Goal: Transaction & Acquisition: Purchase product/service

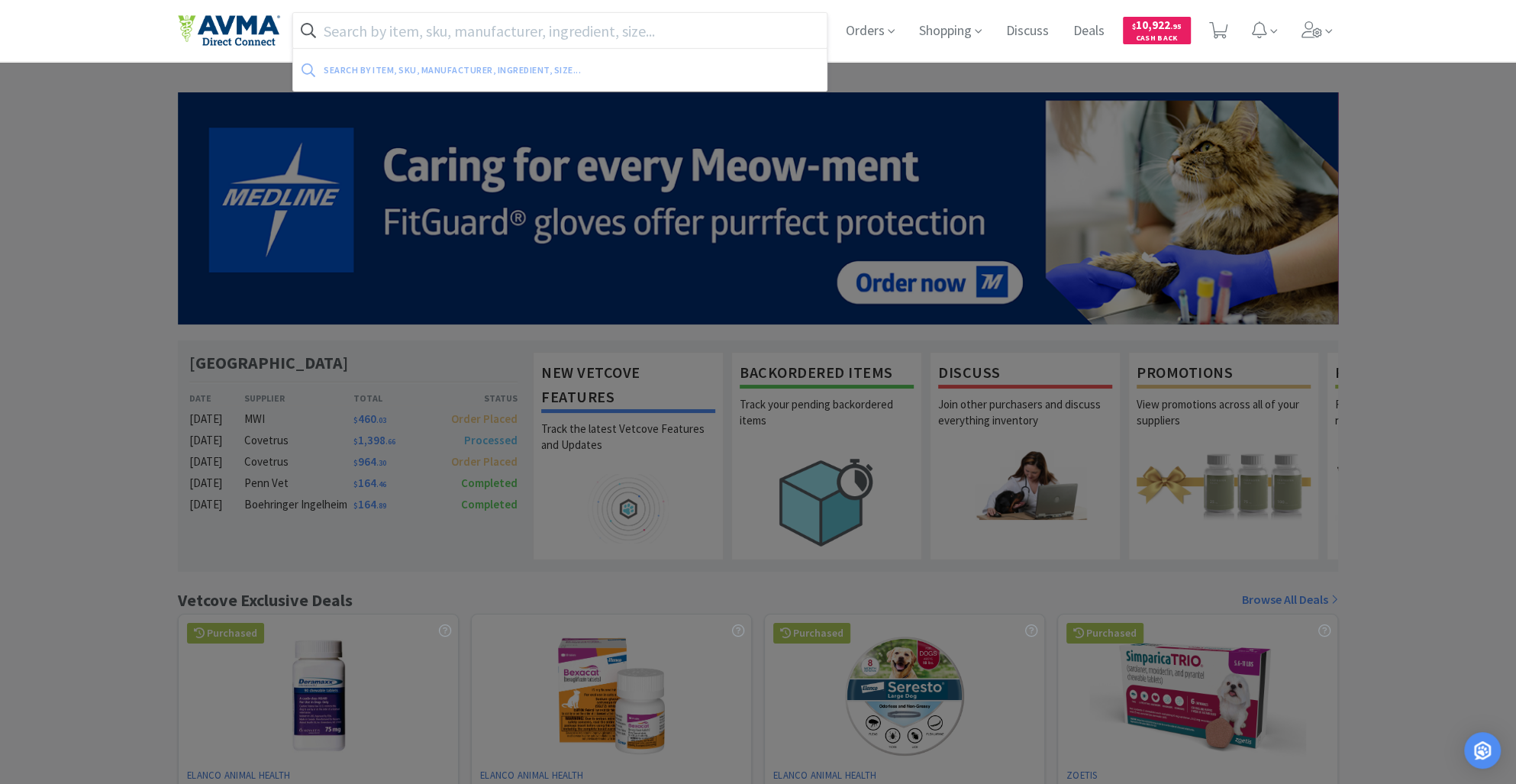
click at [377, 34] on input "text" at bounding box center [560, 30] width 534 height 35
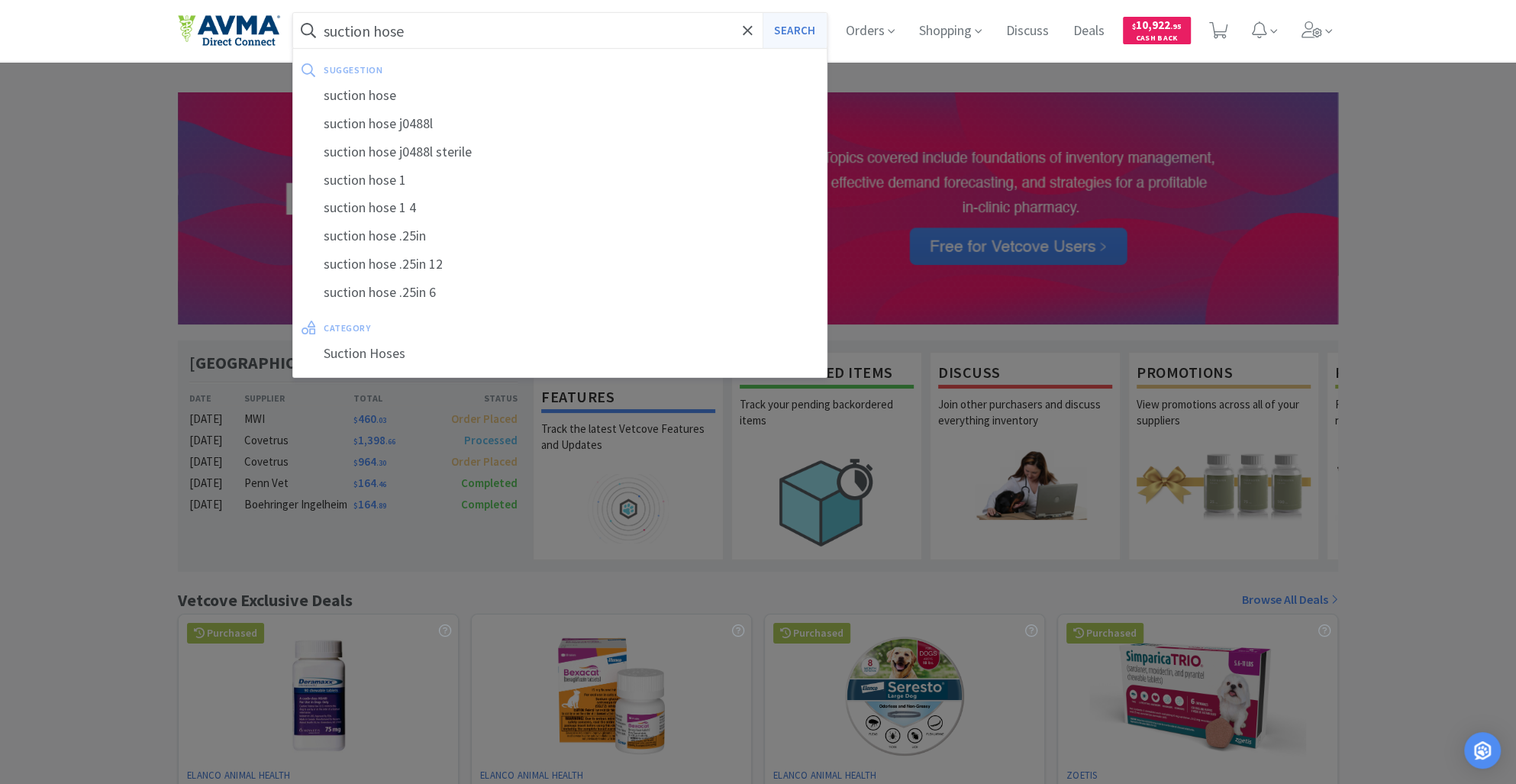
type input "suction hose"
click at [793, 28] on button "Search" at bounding box center [794, 30] width 63 height 35
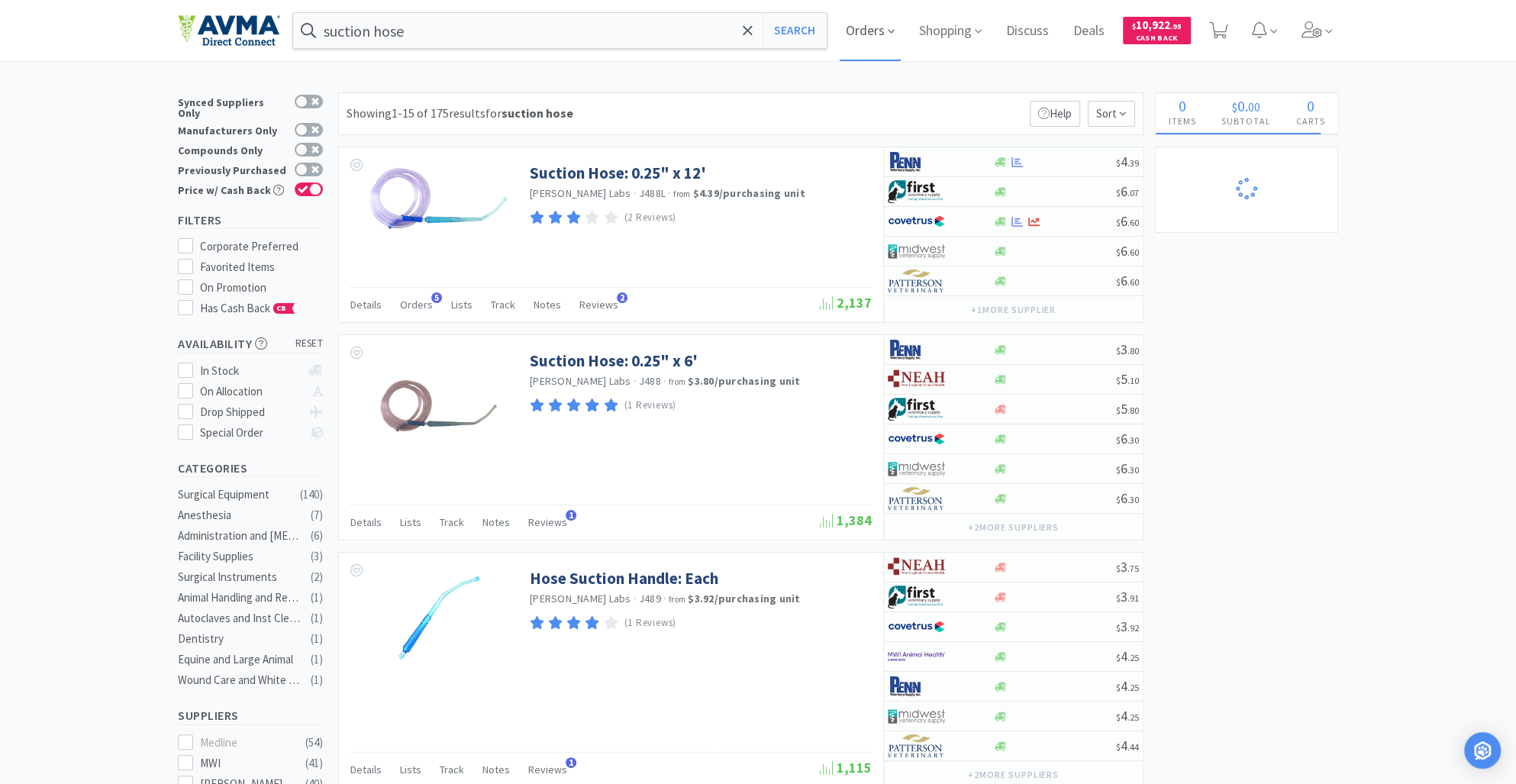
click at [881, 34] on span "Orders" at bounding box center [869, 30] width 61 height 61
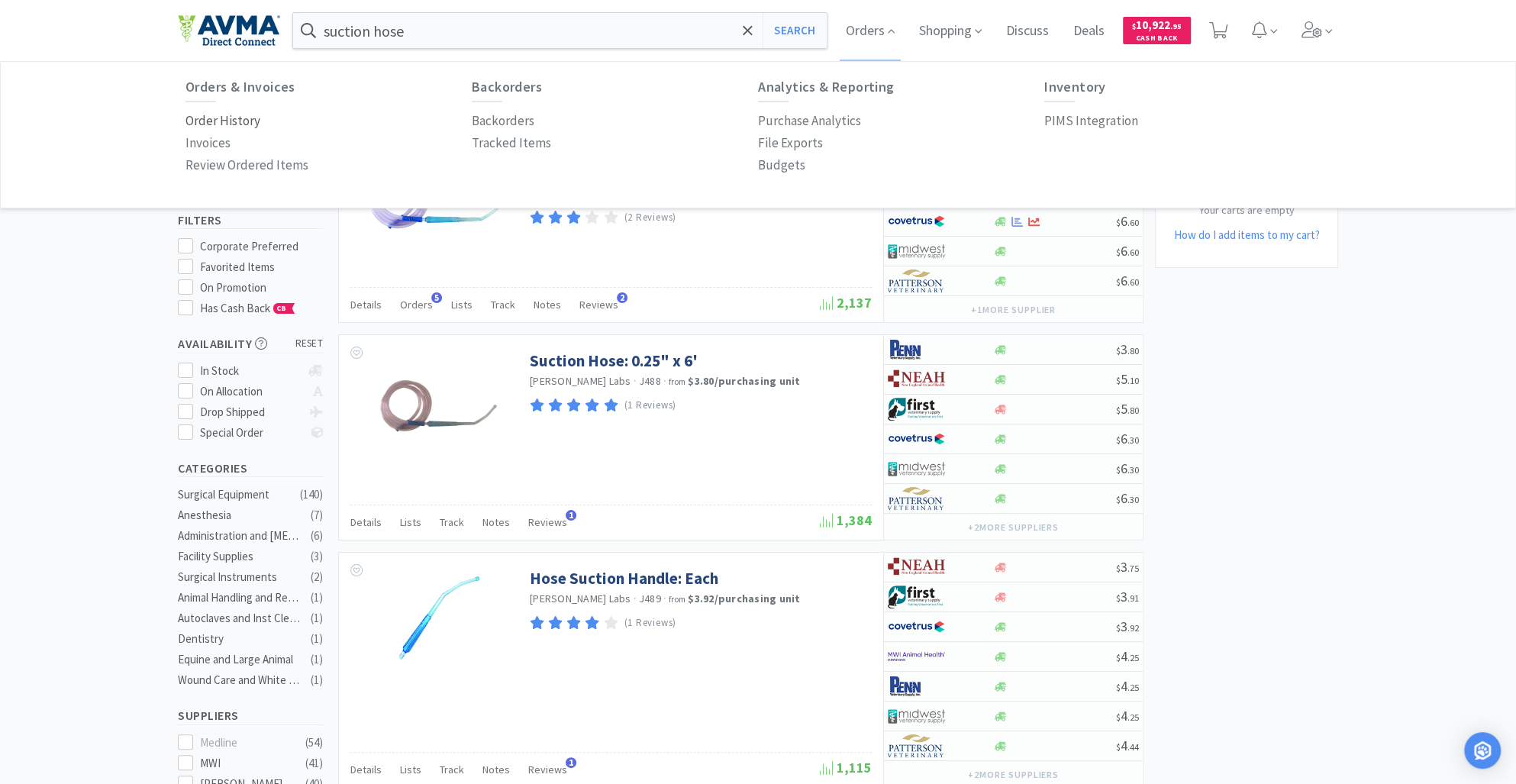
click at [241, 120] on p "Order History" at bounding box center [223, 121] width 75 height 21
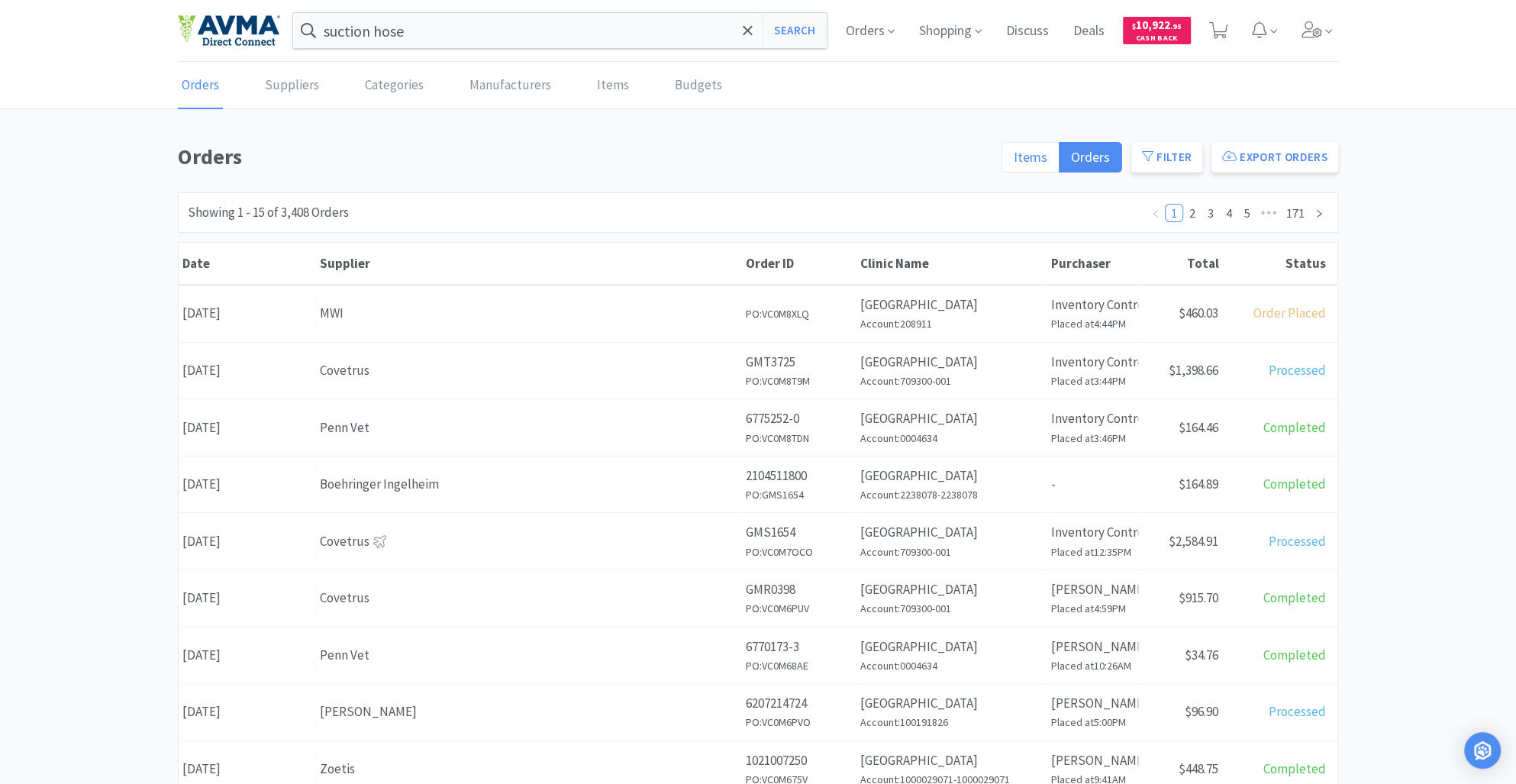
click at [1030, 156] on span "Items" at bounding box center [1030, 157] width 34 height 17
click at [1014, 162] on input "Items" at bounding box center [1014, 162] width 0 height 0
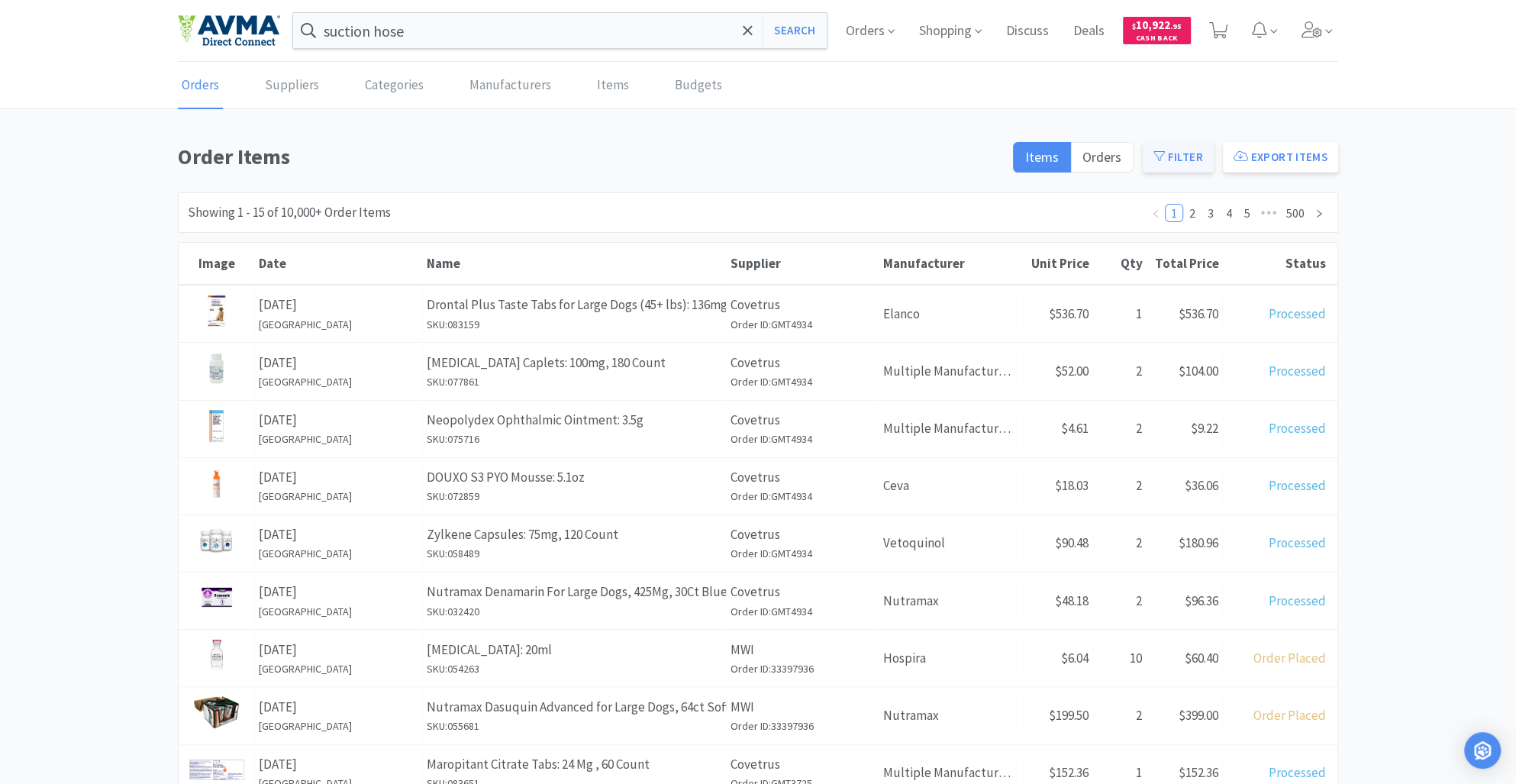
click at [1177, 159] on button "Filter" at bounding box center [1178, 157] width 71 height 31
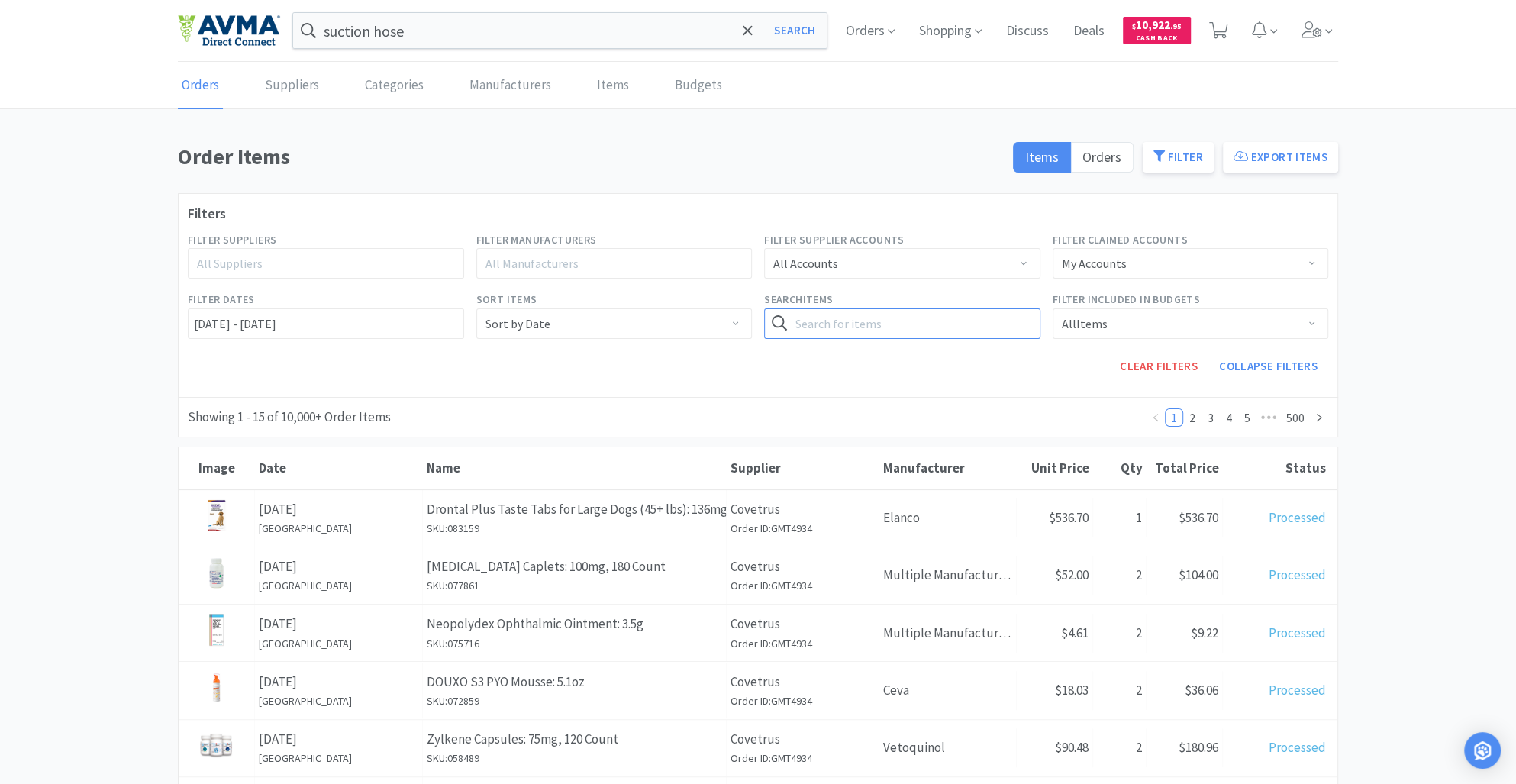
click at [840, 329] on input "text" at bounding box center [902, 323] width 276 height 31
type input "suction hoze"
click at [1008, 320] on button "Search" at bounding box center [1008, 323] width 62 height 31
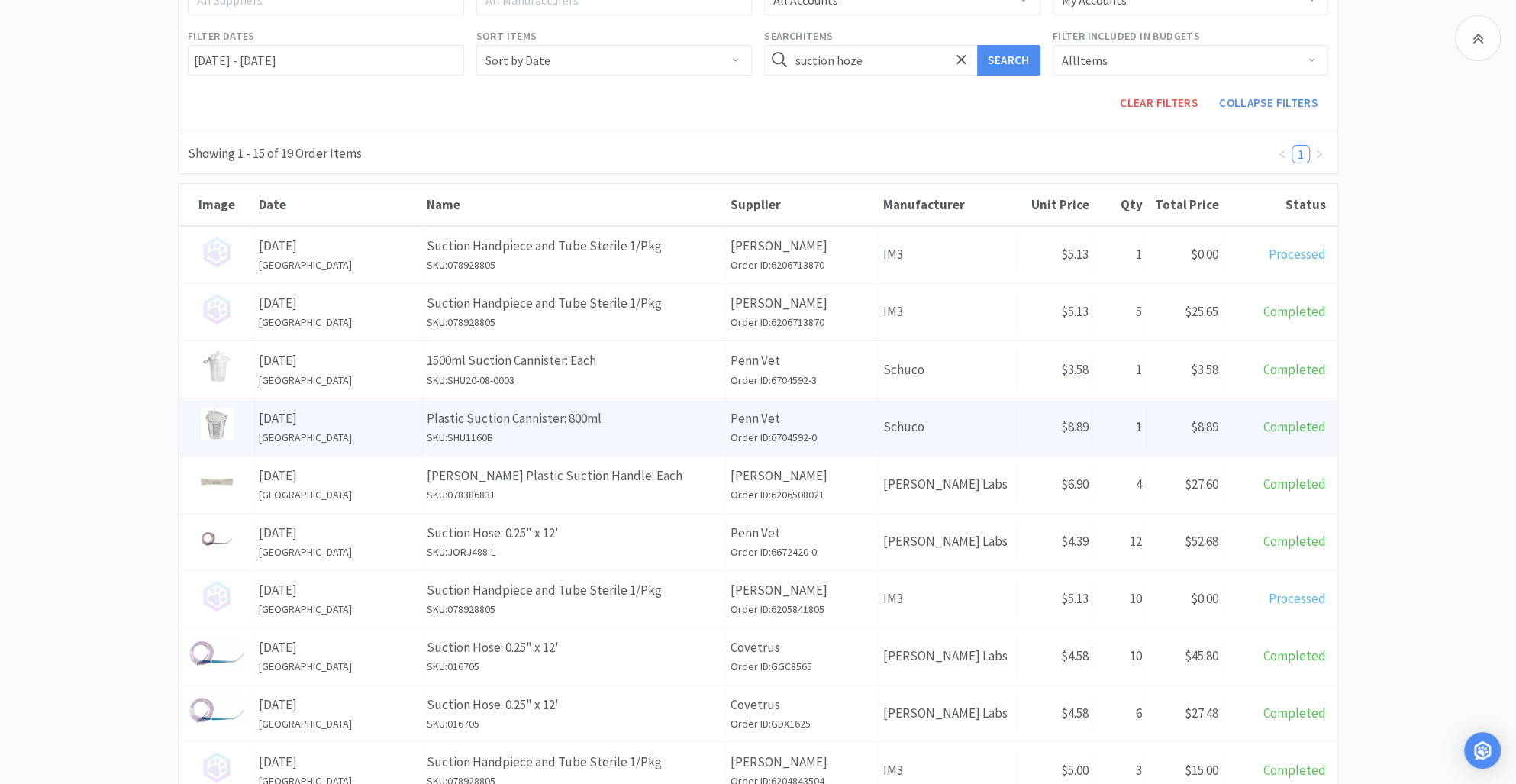
scroll to position [295, 0]
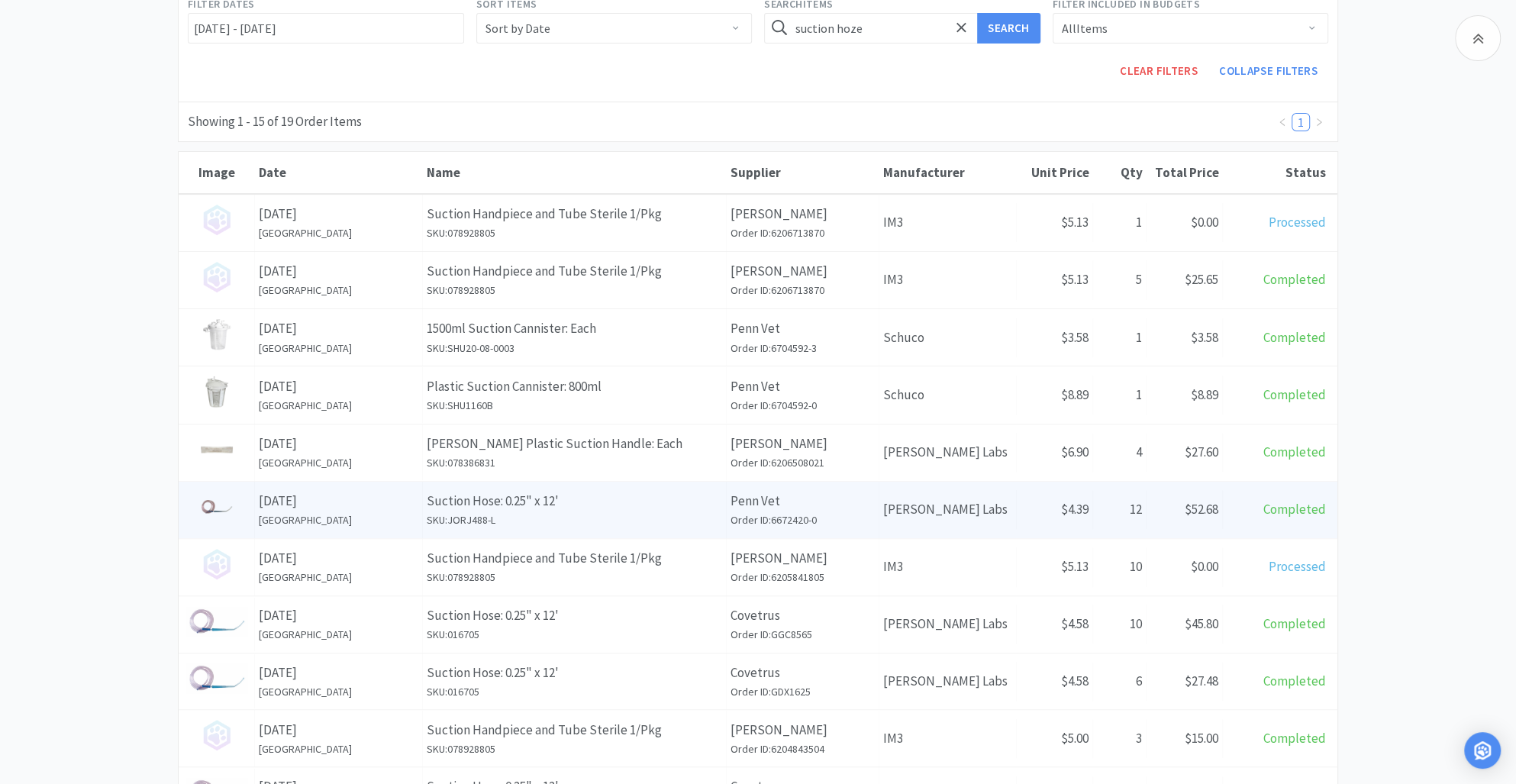
click at [647, 501] on p "Suction Hose: 0.25" x 12'" at bounding box center [574, 501] width 295 height 21
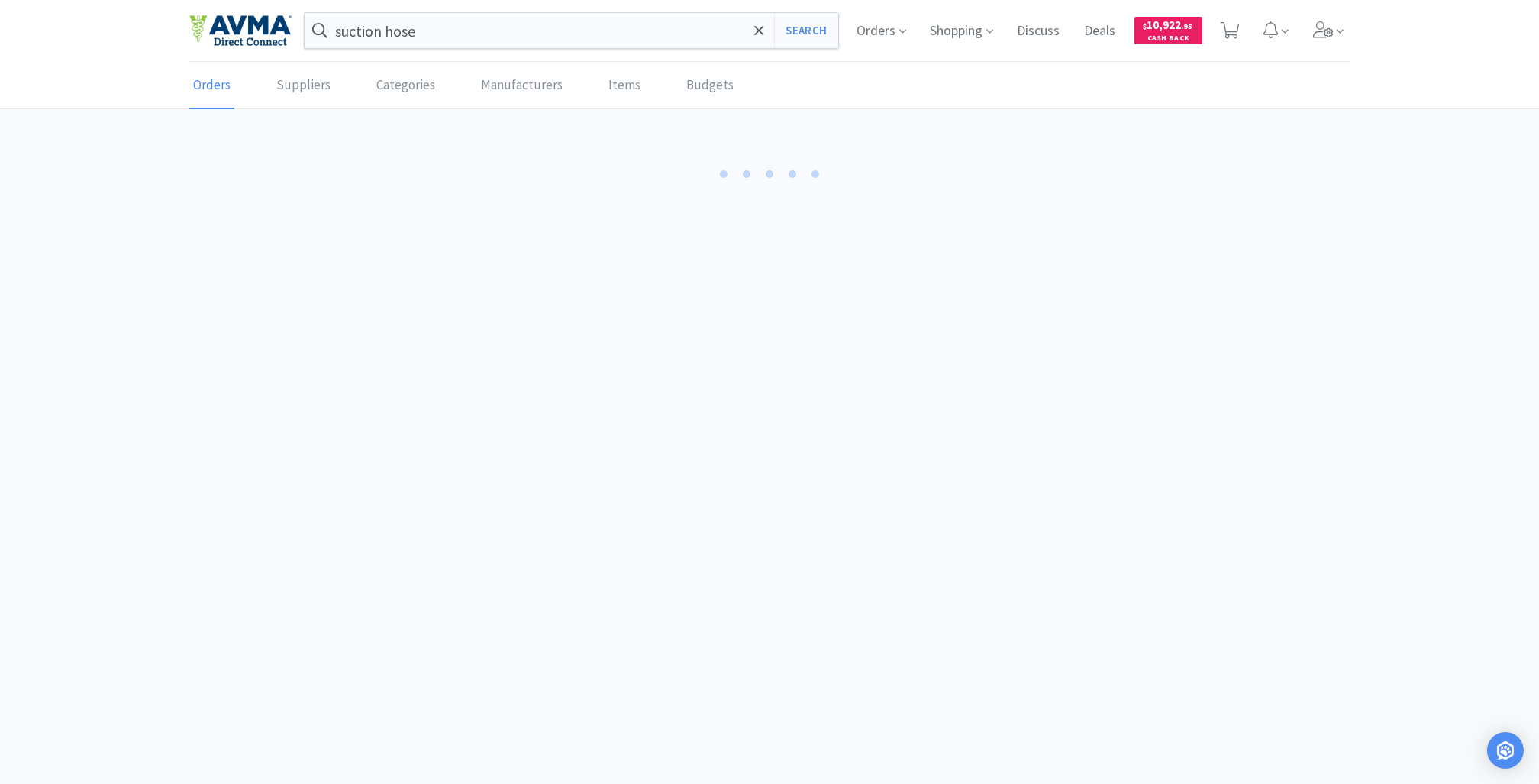
click at [648, 501] on body "suction hose Search Orders Shopping Discuss Discuss Deals Deals $ 10,922 . 95 C…" at bounding box center [769, 392] width 1539 height 784
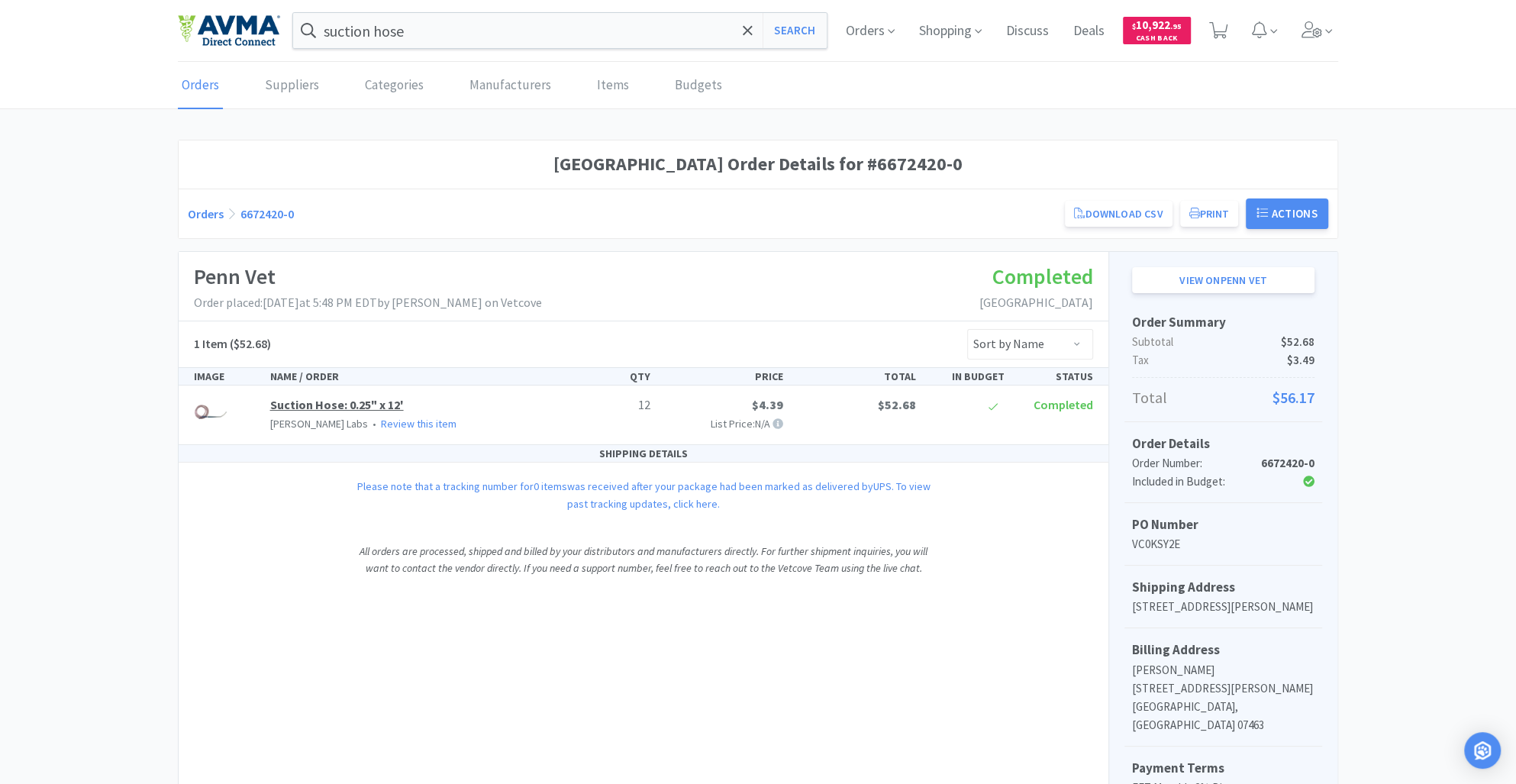
click at [313, 405] on link "Suction Hose: 0.25" x 12'" at bounding box center [336, 404] width 133 height 15
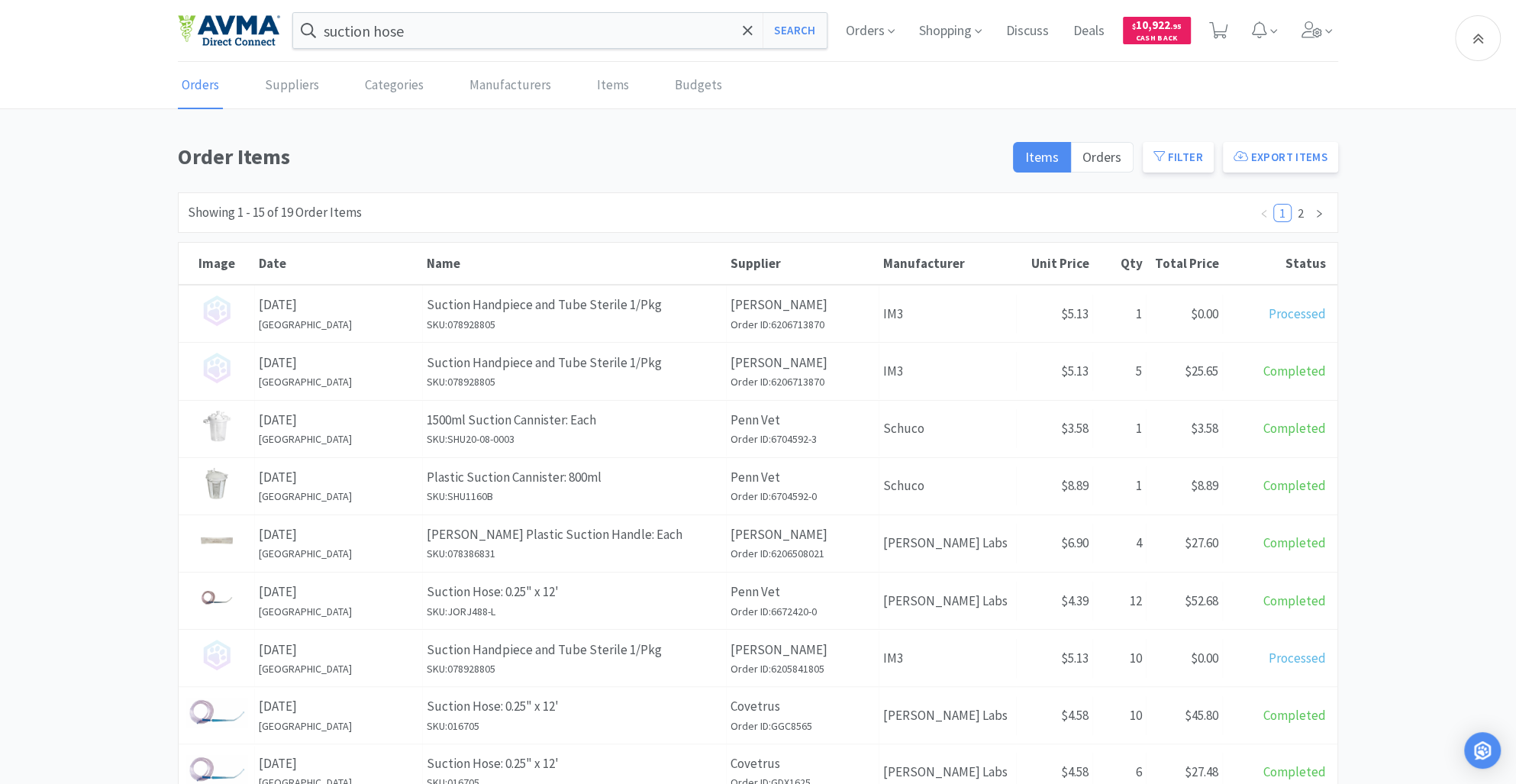
scroll to position [295, 0]
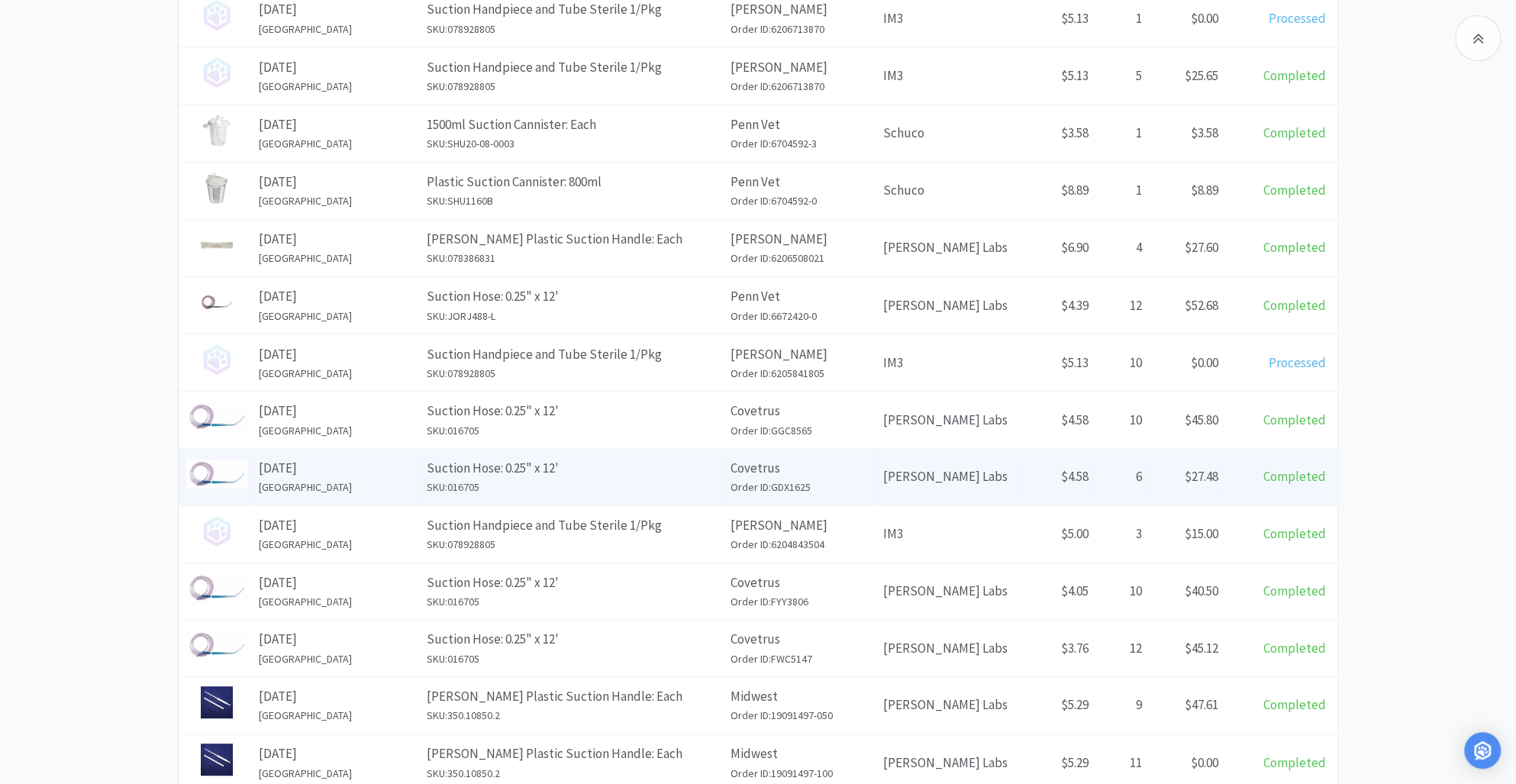
click at [563, 464] on p "Suction Hose: 0.25" x 12'" at bounding box center [574, 468] width 295 height 21
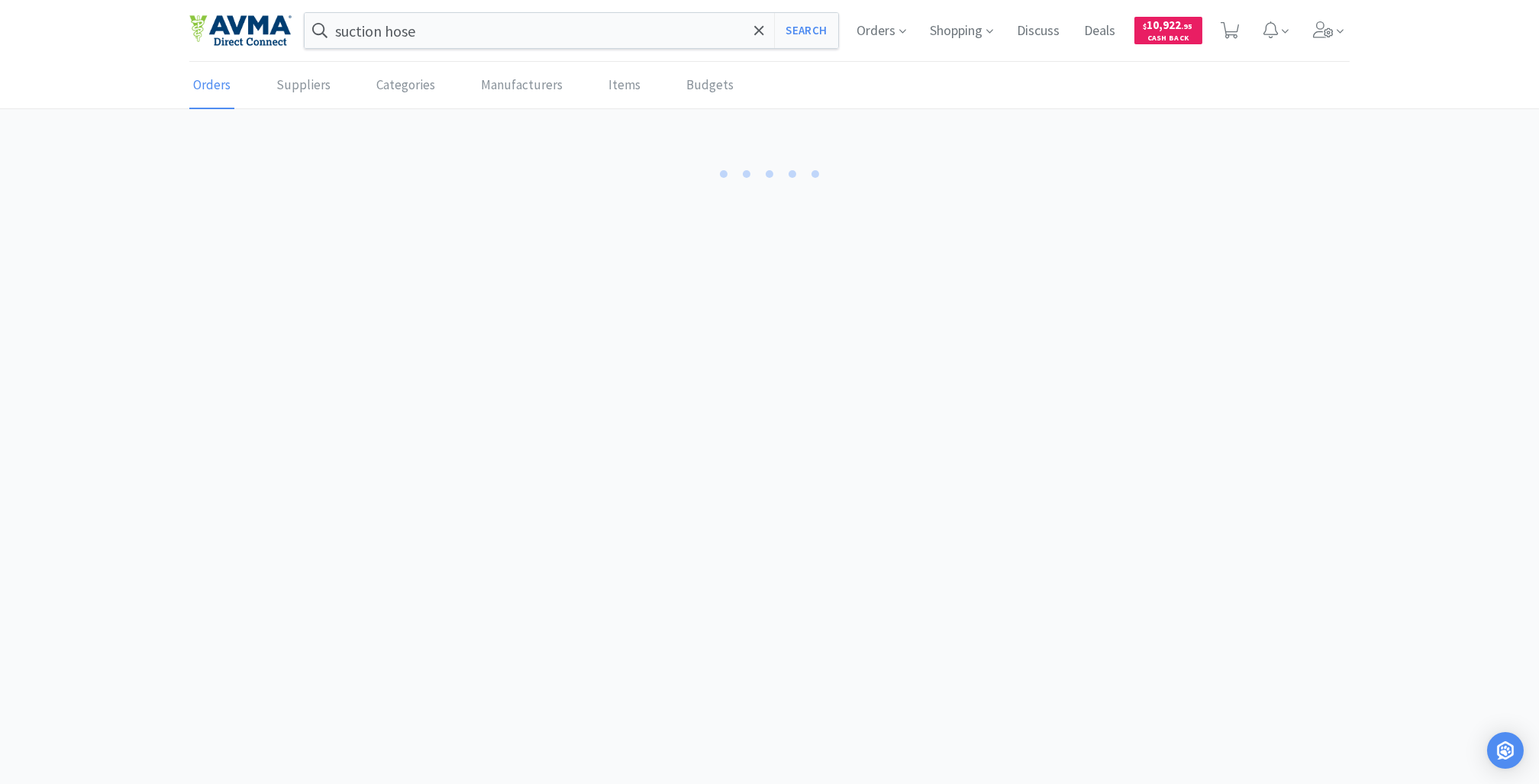
click at [563, 464] on body "suction hose Search Orders Shopping Discuss Discuss Deals Deals $ 10,922 . 95 C…" at bounding box center [769, 392] width 1539 height 784
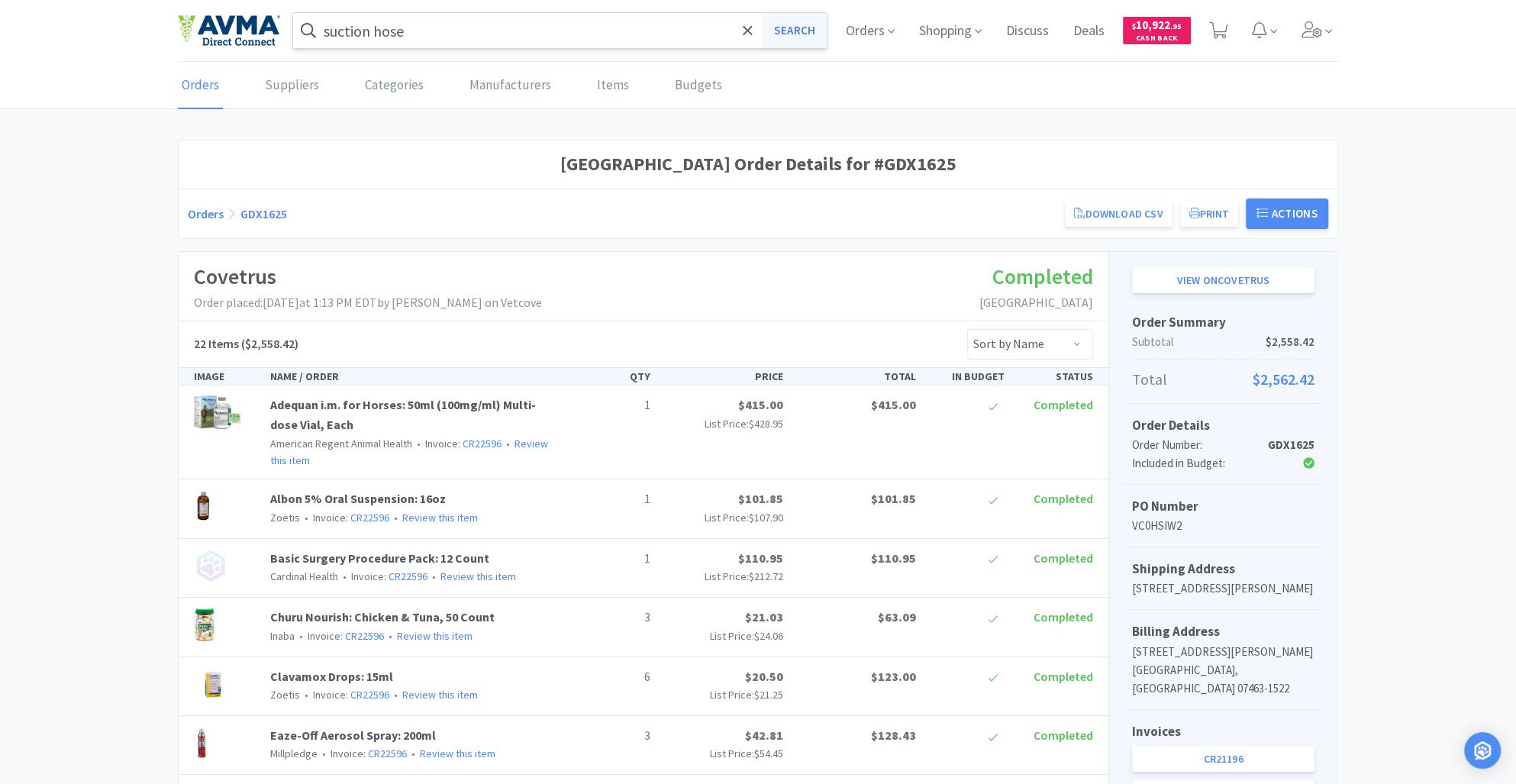
click at [788, 28] on button "Search" at bounding box center [794, 30] width 63 height 35
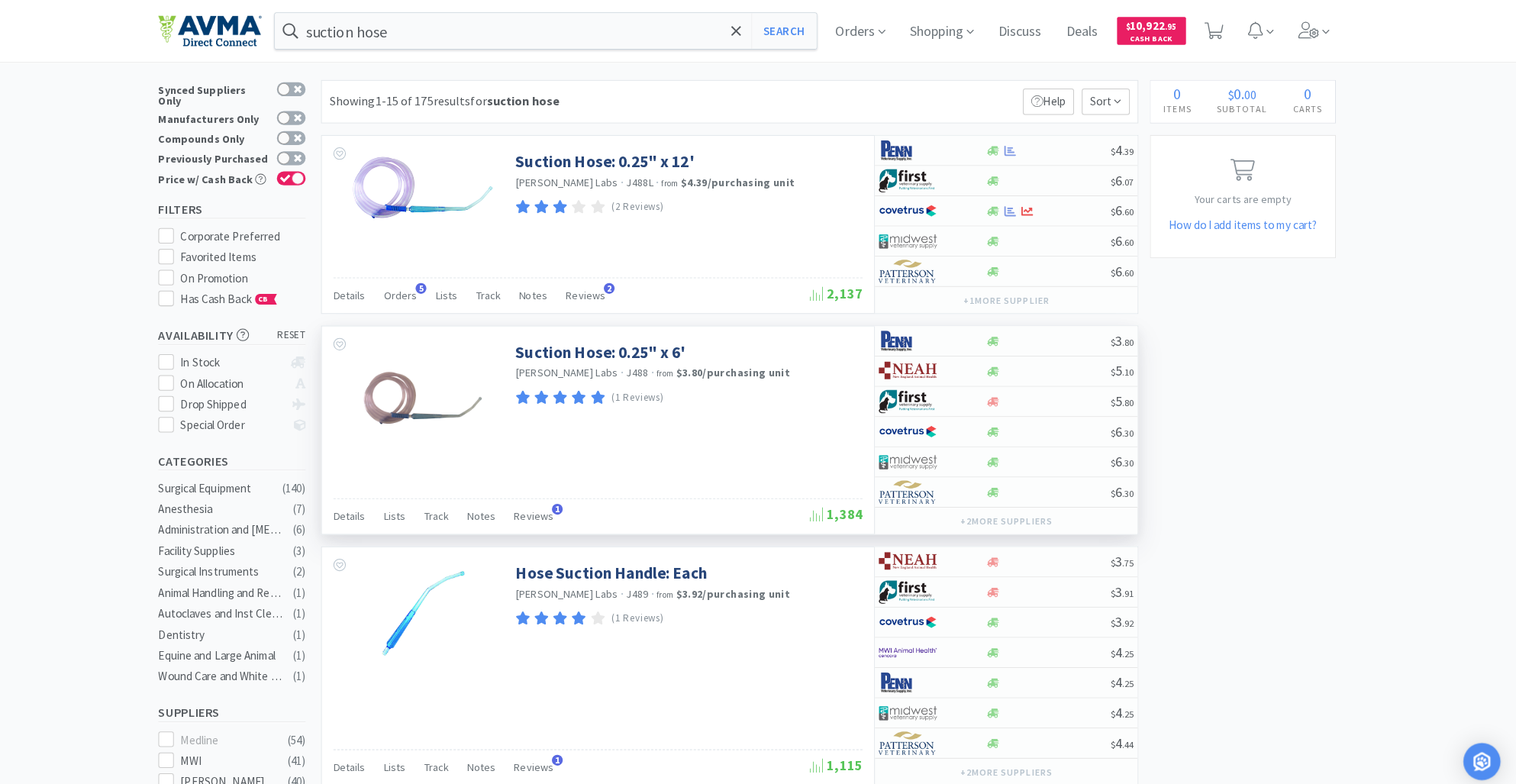
scroll to position [13, 0]
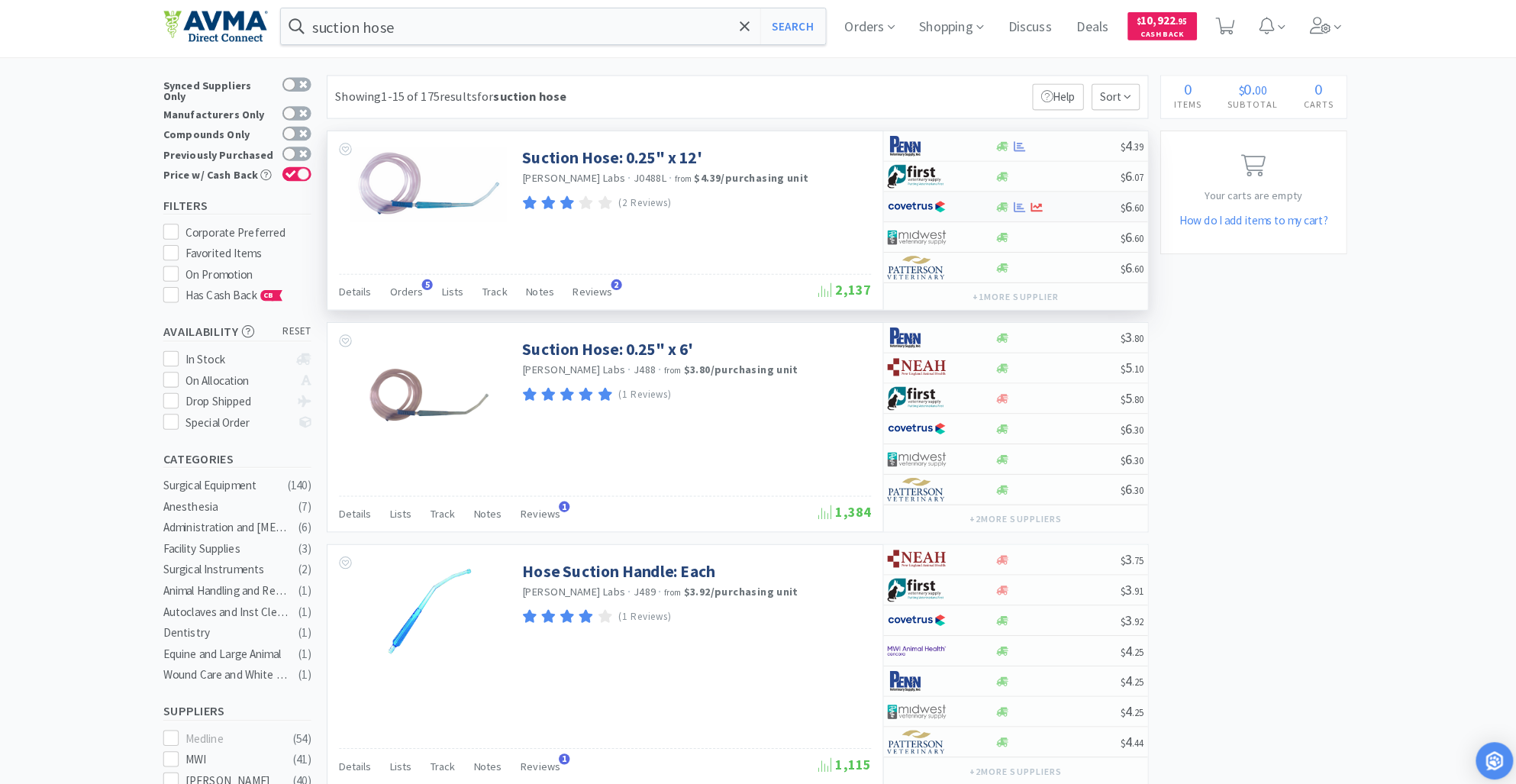
click at [1007, 209] on div at bounding box center [999, 208] width 15 height 11
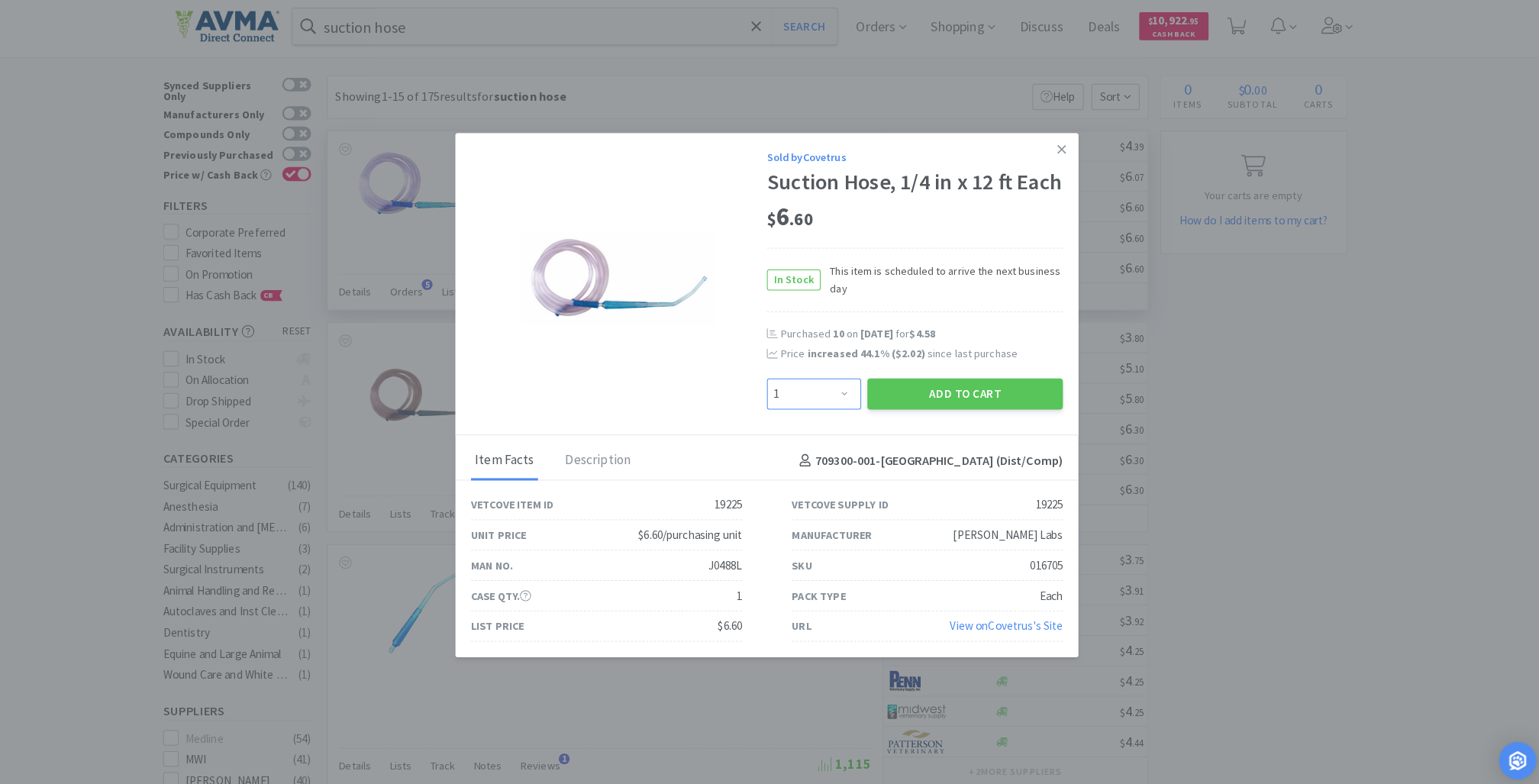
click at [850, 393] on select "Enter Quantity 1 2 3 4 5 6 7 8 9 10 11 12 13 14 15 16 17 18 19 20 Enter Quantity" at bounding box center [815, 391] width 92 height 31
select select "12"
click at [769, 376] on select "Enter Quantity 1 2 3 4 5 6 7 8 9 10 11 12 13 14 15 16 17 18 19 20 Enter Quantity" at bounding box center [815, 391] width 92 height 31
click at [964, 385] on button "Add to Cart" at bounding box center [963, 391] width 192 height 31
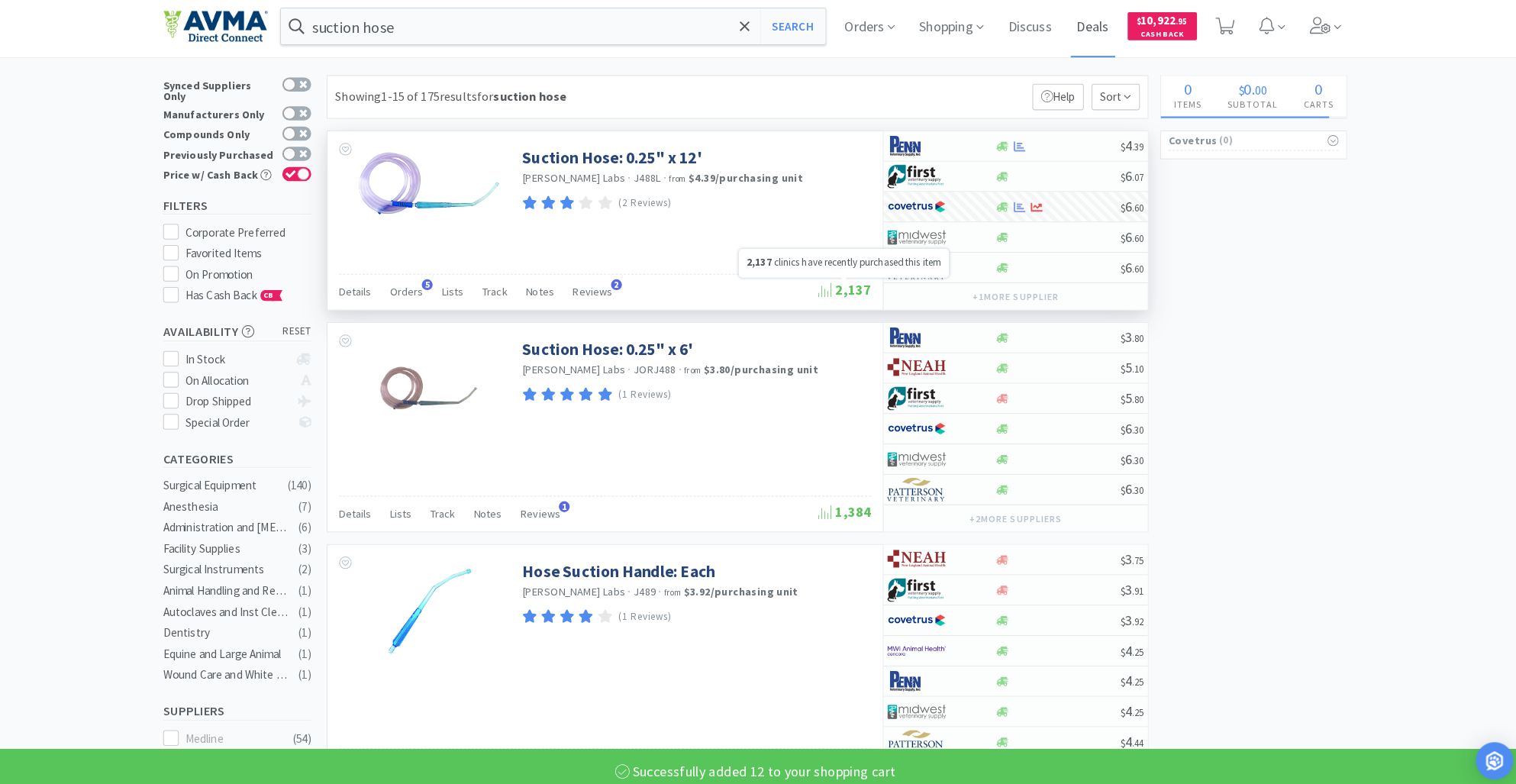
select select "12"
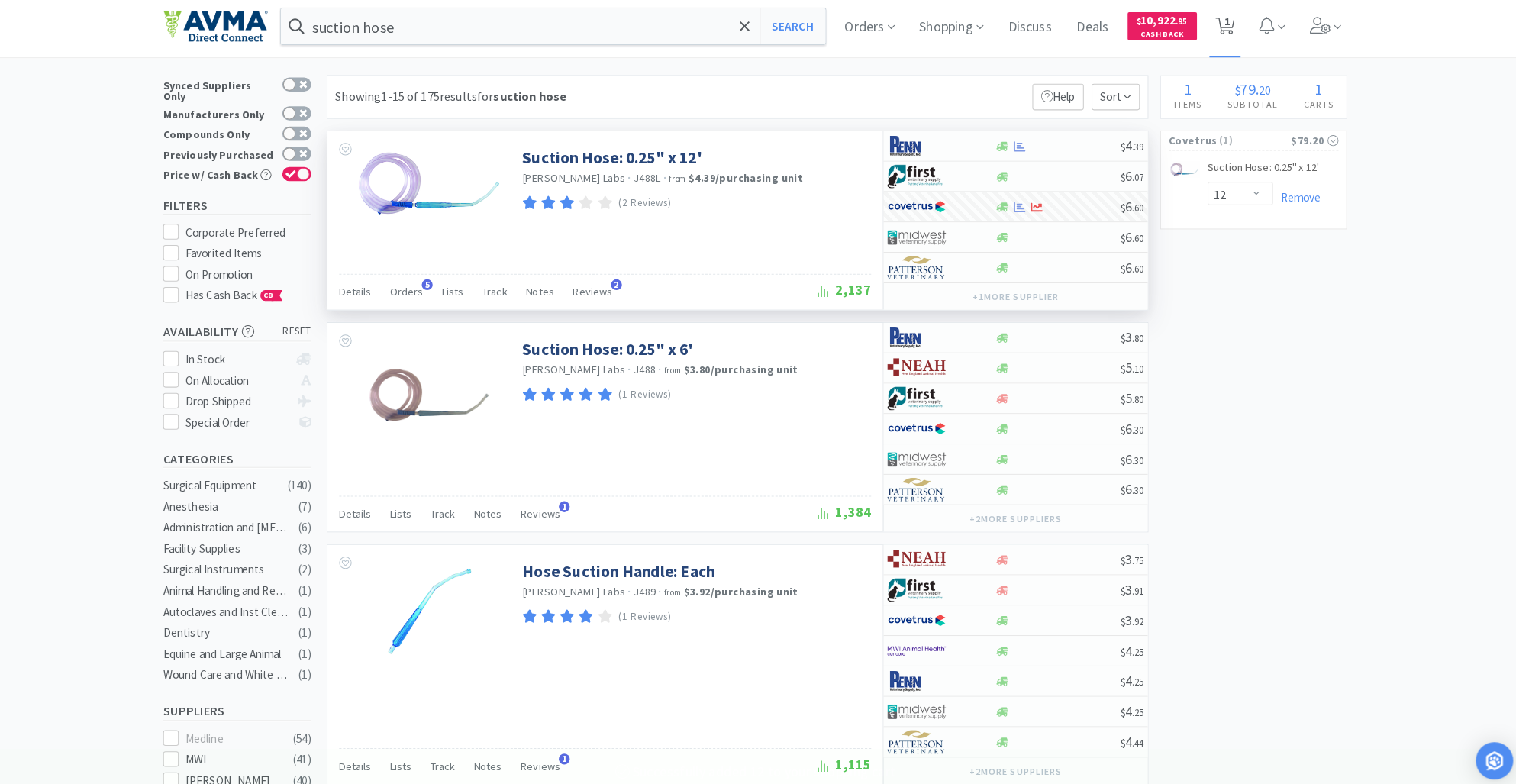
click at [1226, 27] on icon at bounding box center [1218, 30] width 19 height 17
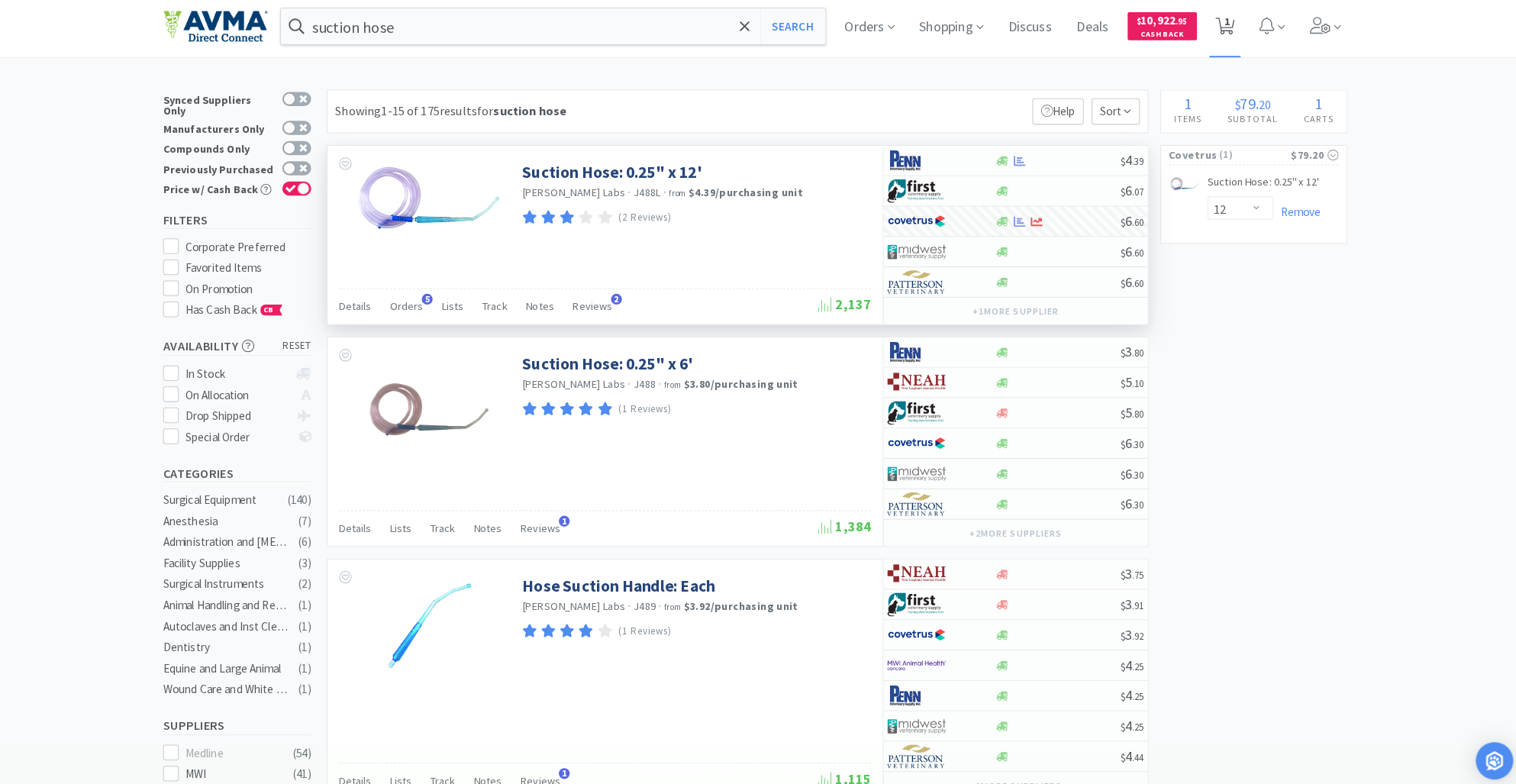
select select "12"
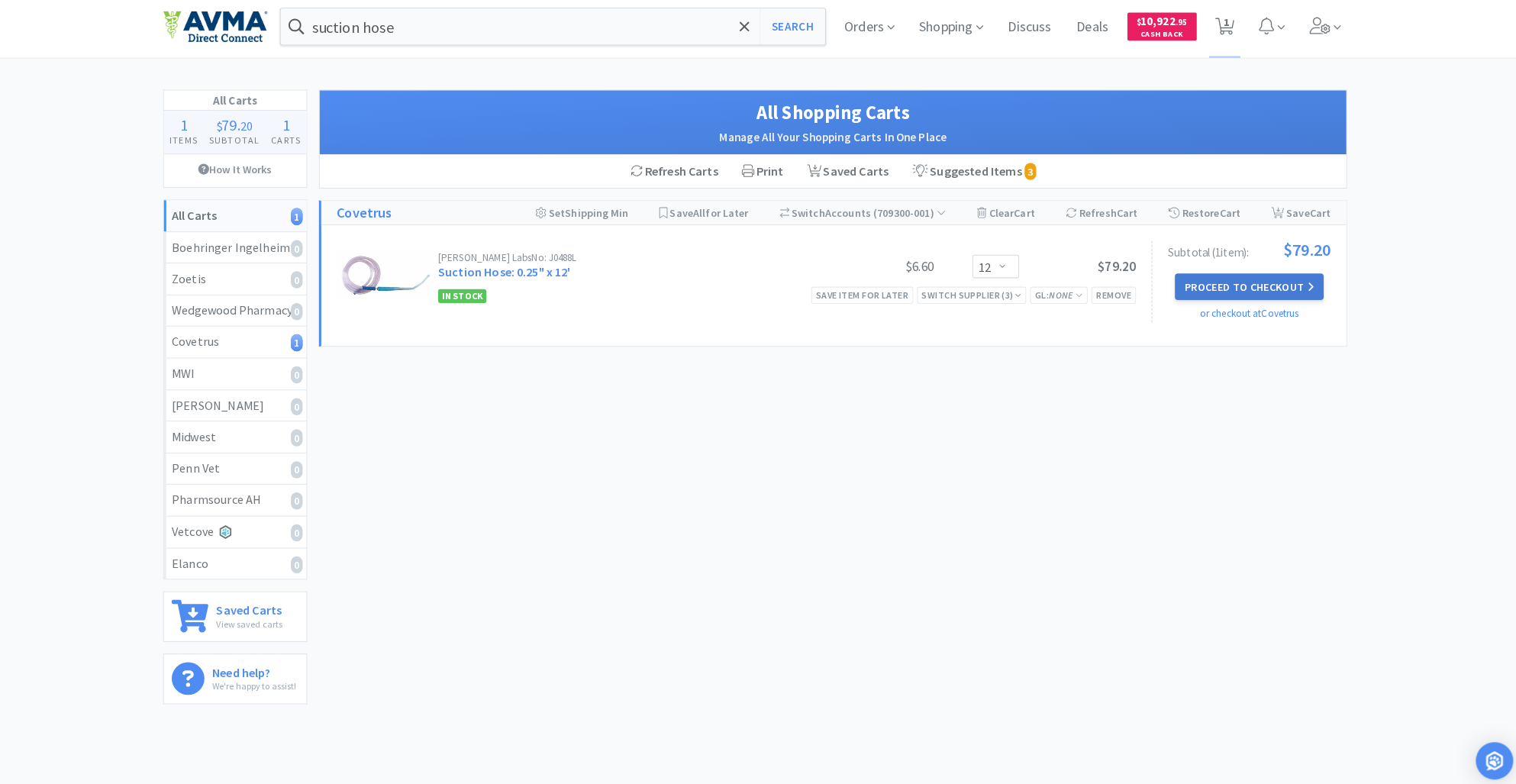
click at [1199, 286] on button "Proceed to Checkout" at bounding box center [1242, 285] width 145 height 26
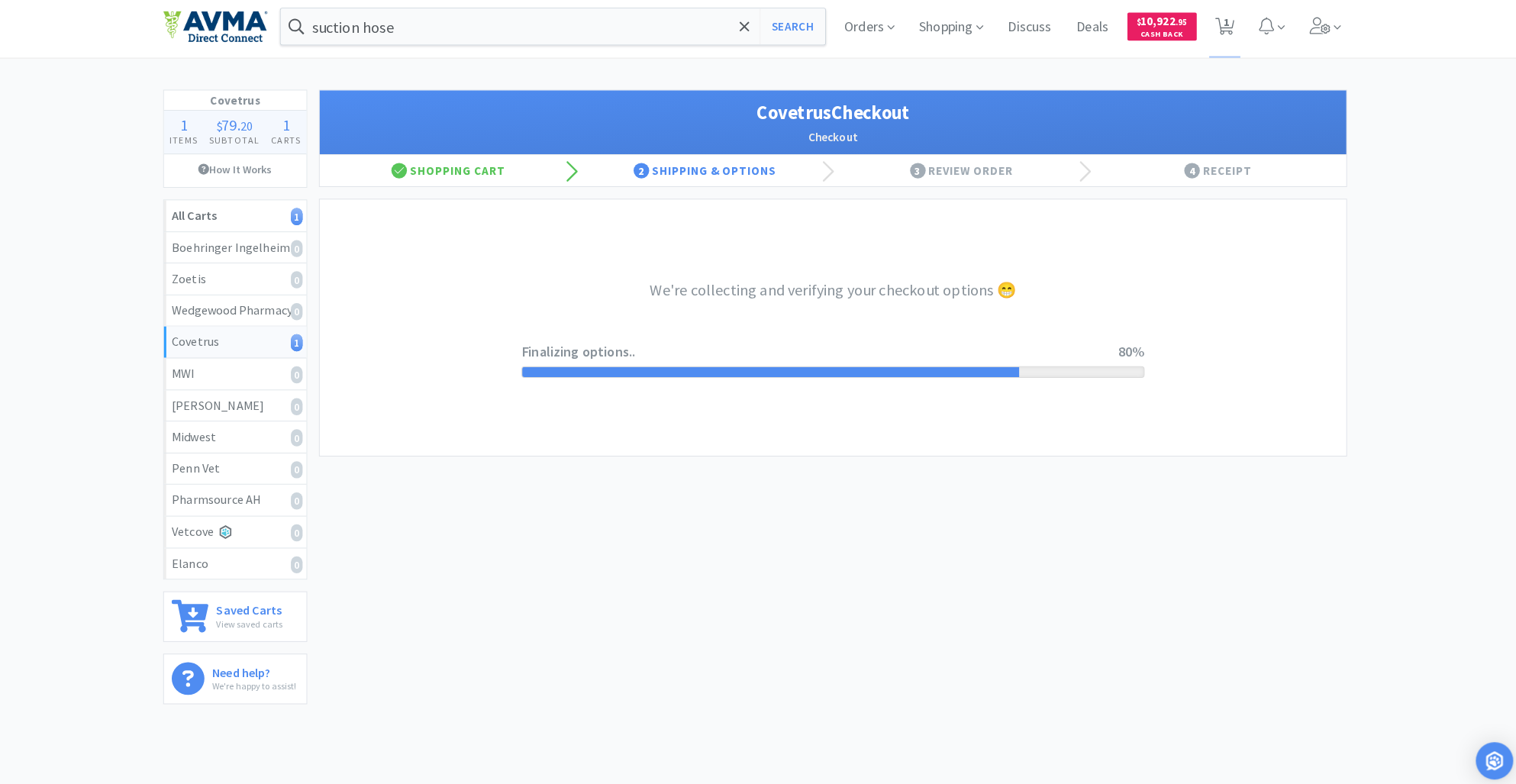
select select "ACCOUNT"
select select "cvt-standard-net"
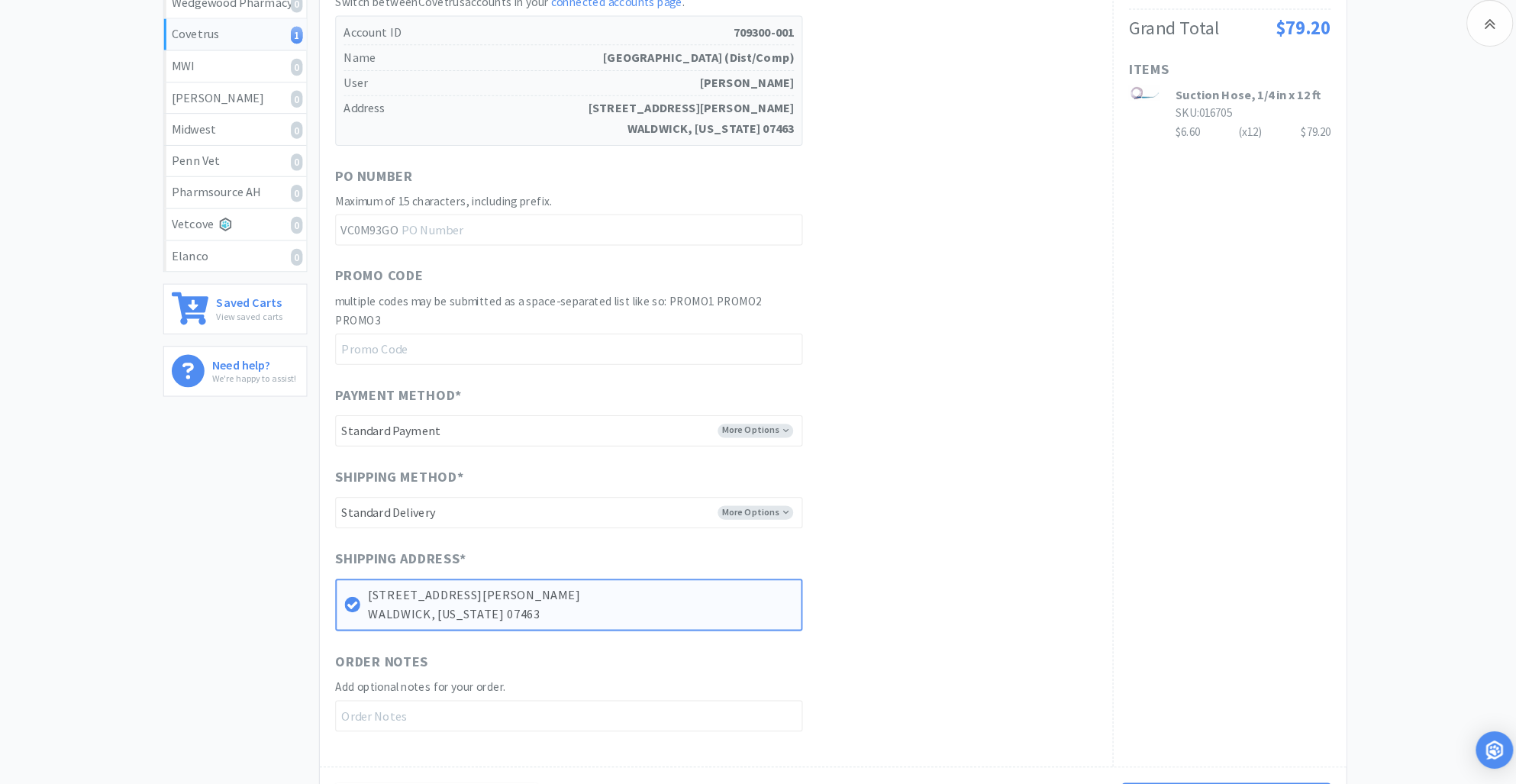
scroll to position [490, 0]
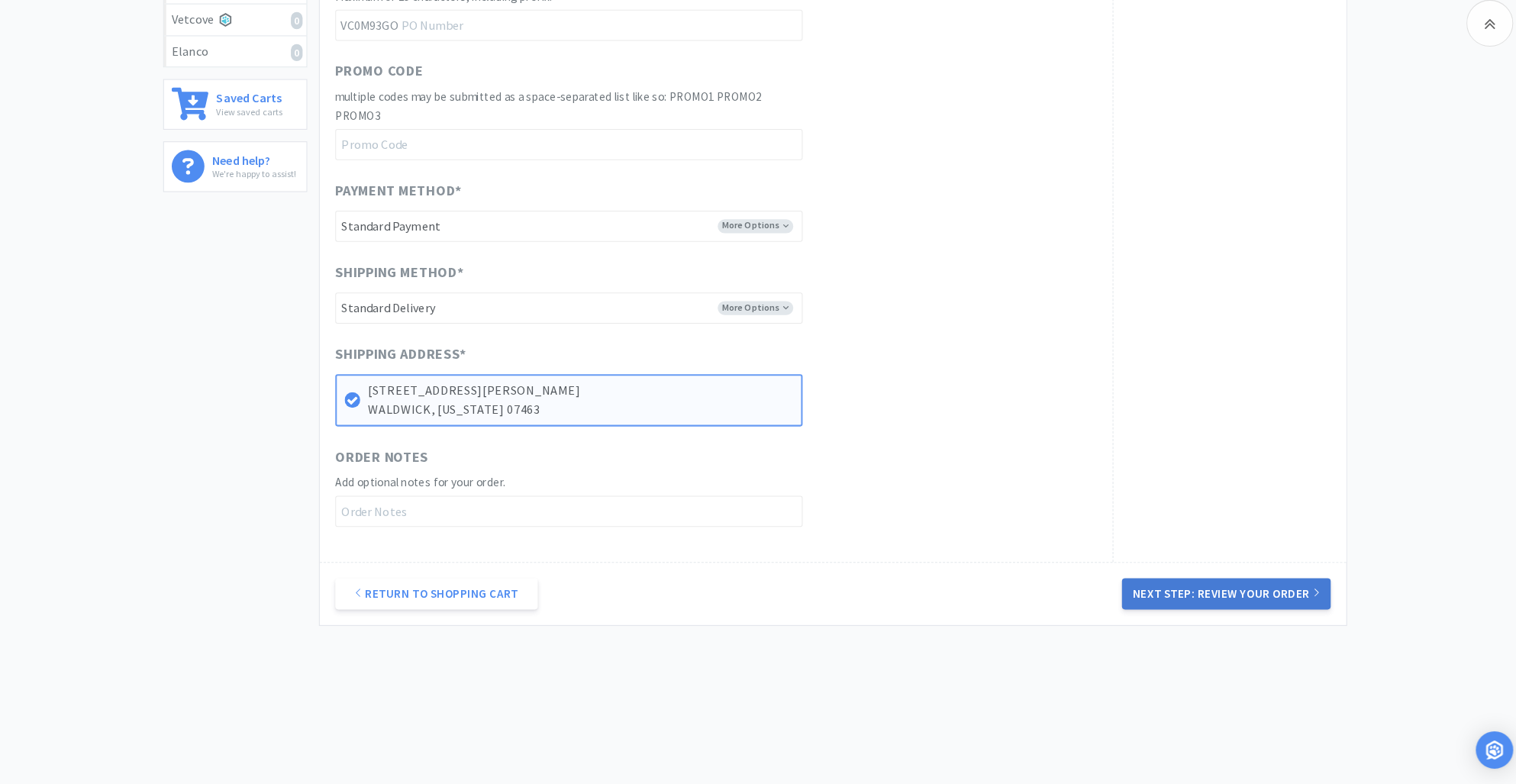
click at [1226, 588] on button "Next Step: Review Your Order" at bounding box center [1219, 597] width 205 height 31
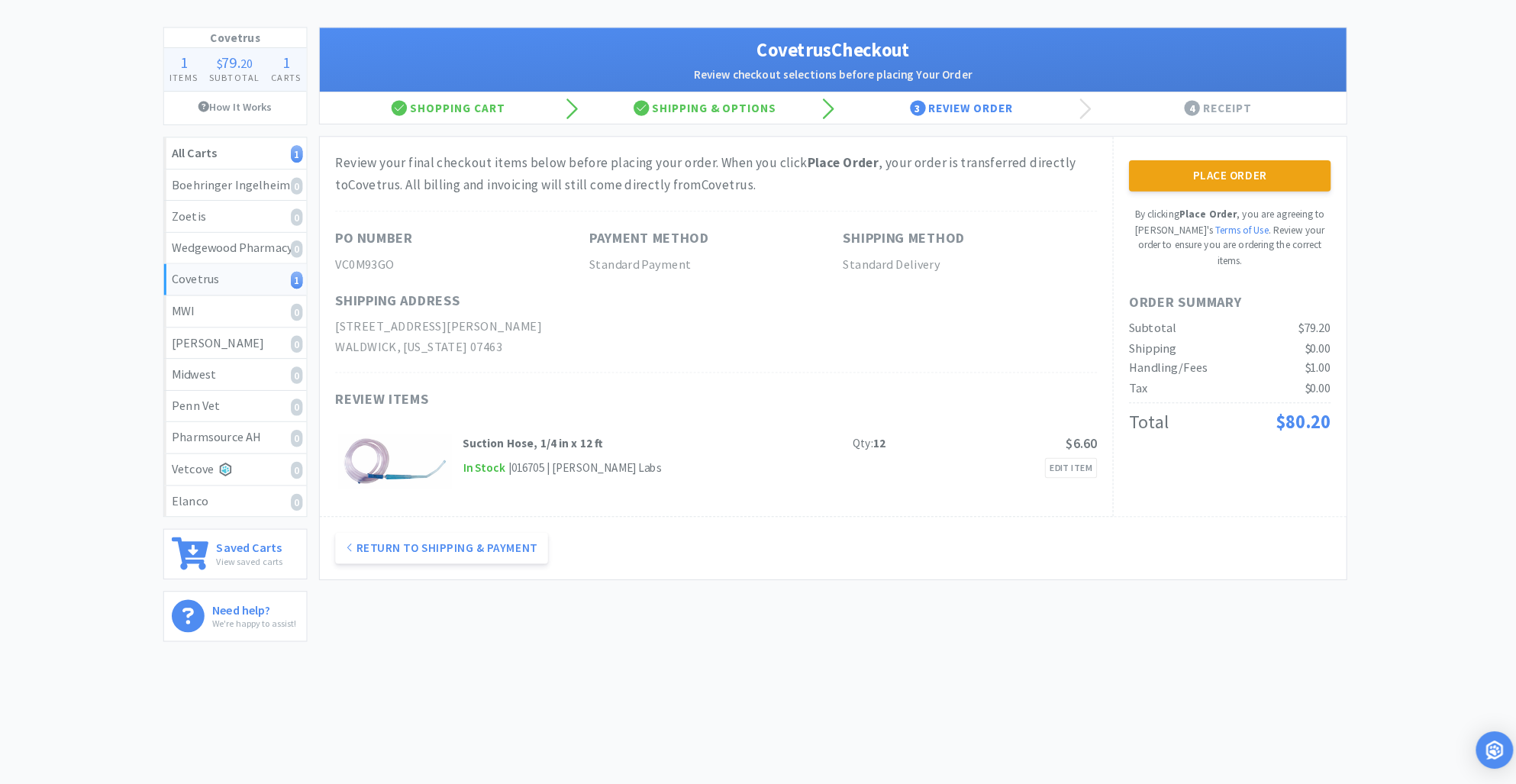
scroll to position [0, 0]
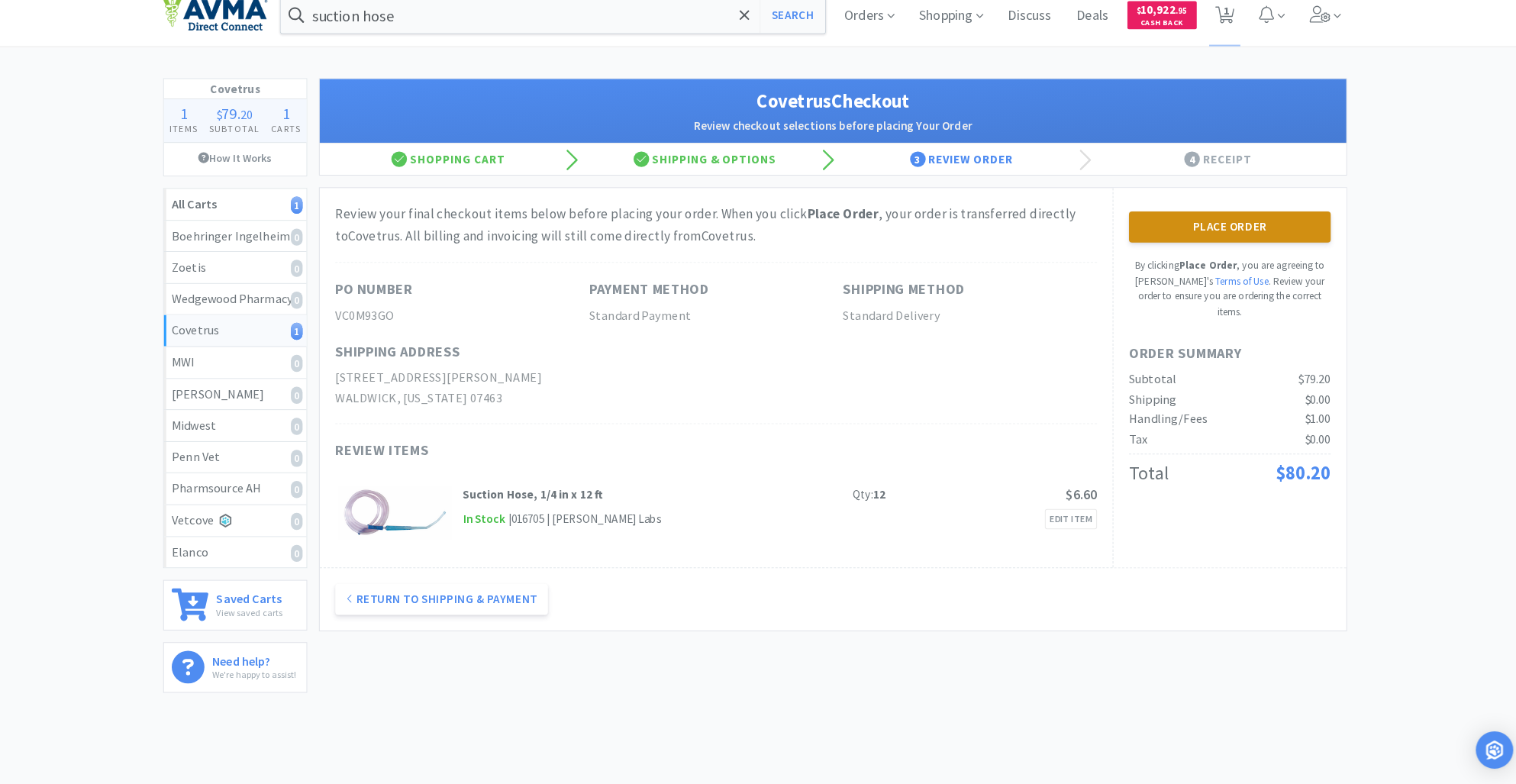
click at [1214, 241] on button "Place Order" at bounding box center [1223, 238] width 197 height 31
